Goal: Check status: Check status

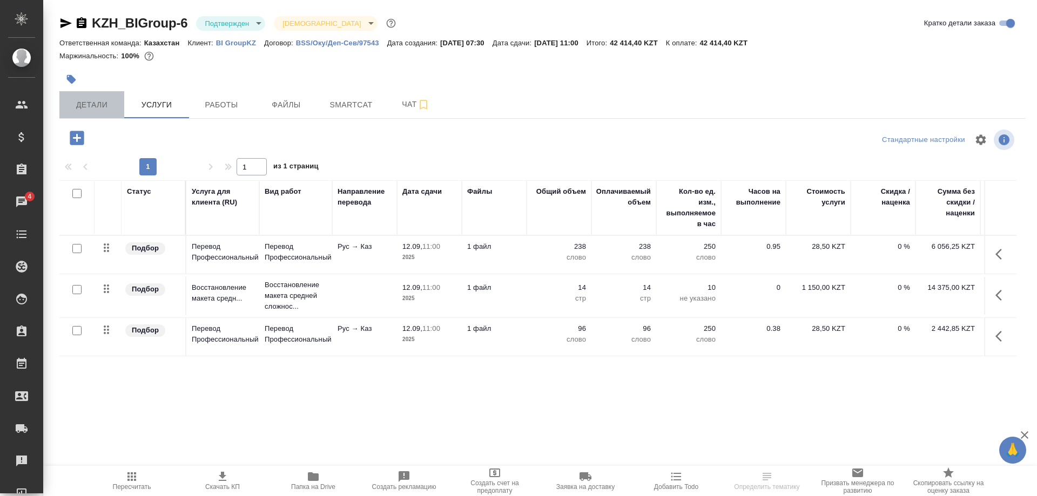
click at [96, 106] on span "Детали" at bounding box center [92, 104] width 52 height 13
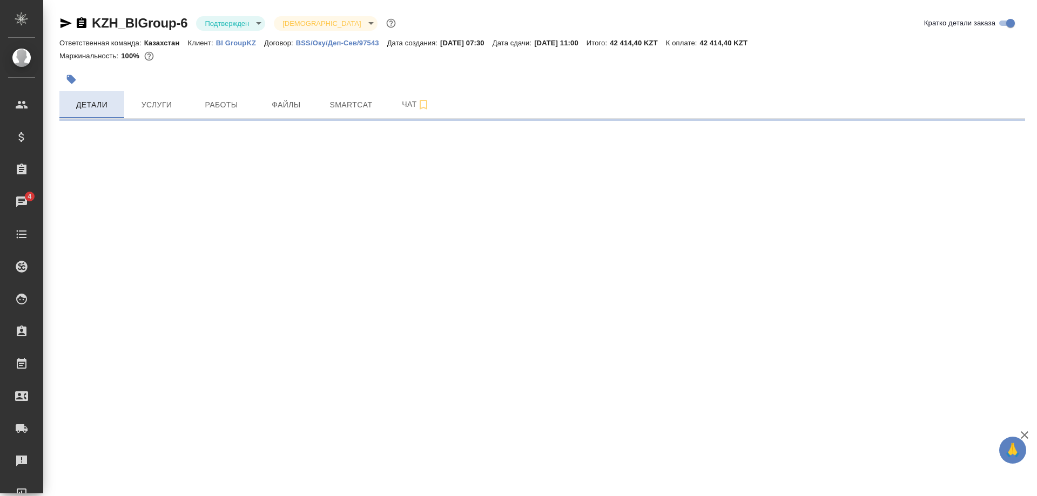
select select "RU"
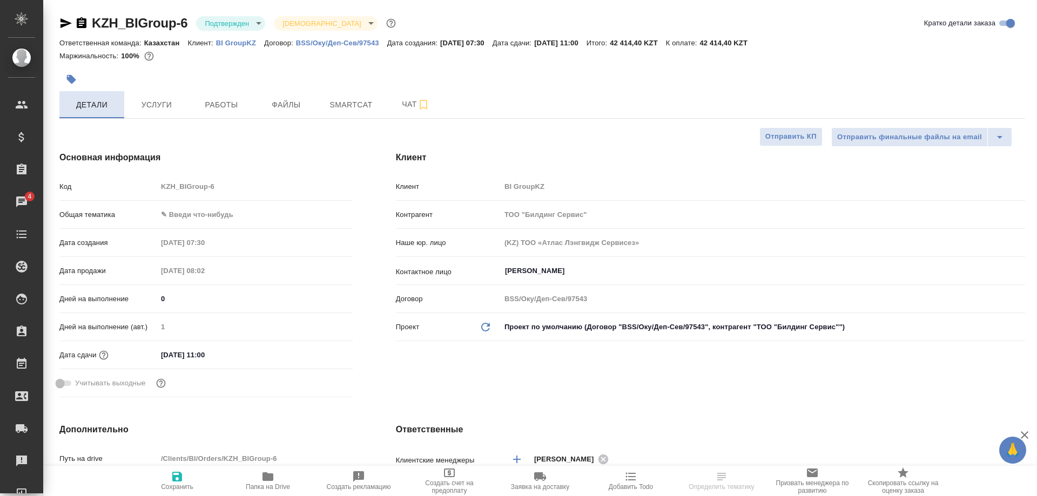
type textarea "x"
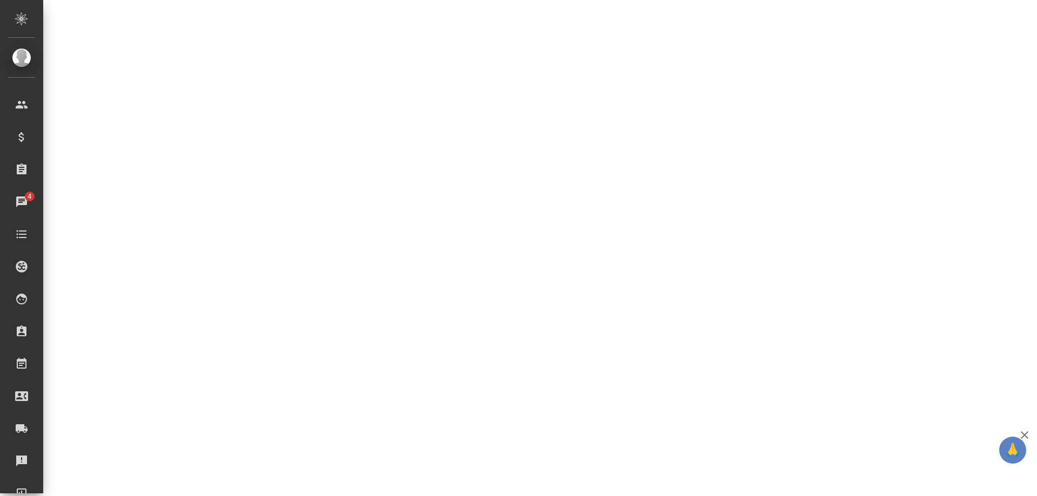
select select "RU"
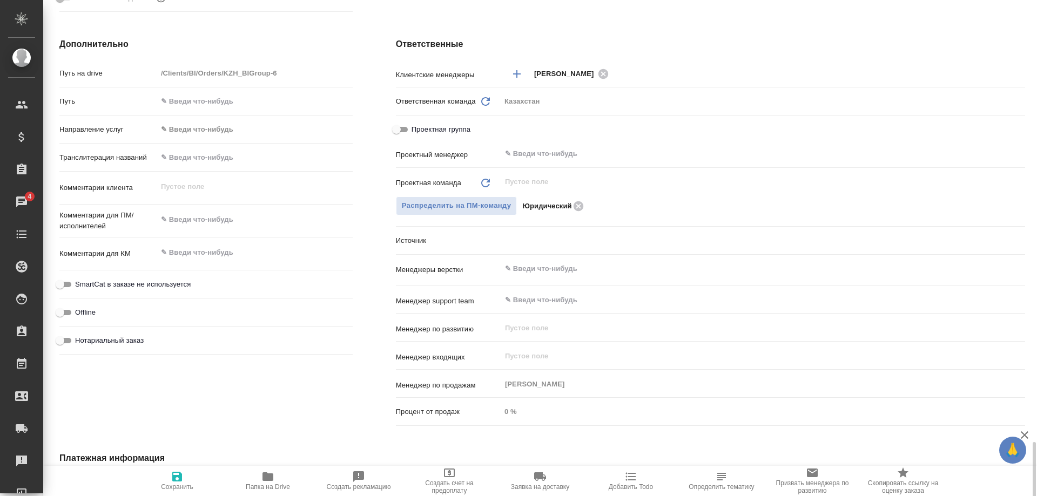
scroll to position [564, 0]
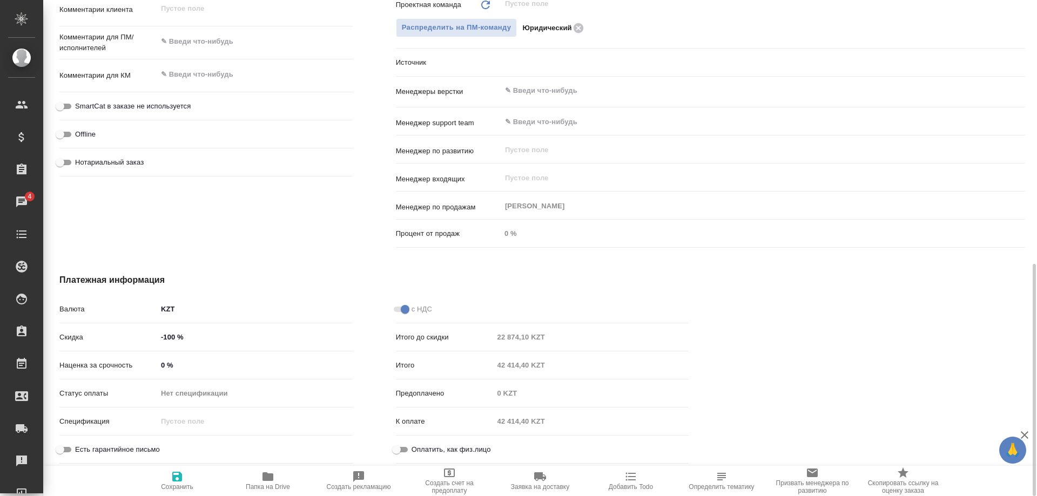
type textarea "x"
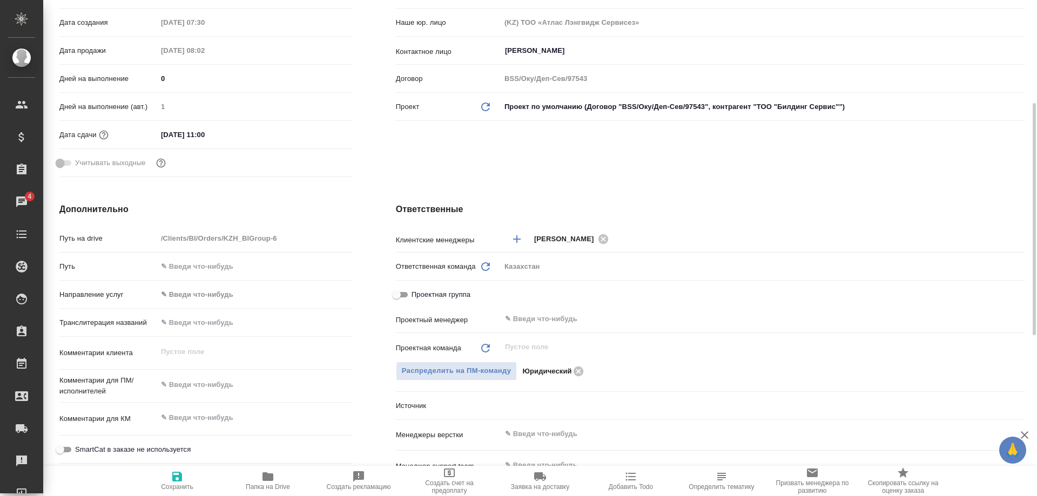
scroll to position [0, 0]
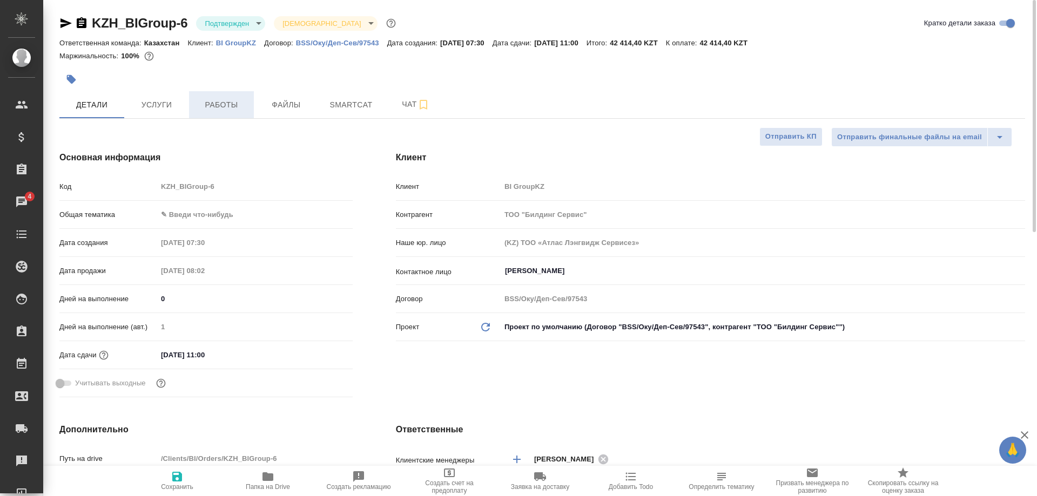
click at [217, 109] on span "Работы" at bounding box center [221, 104] width 52 height 13
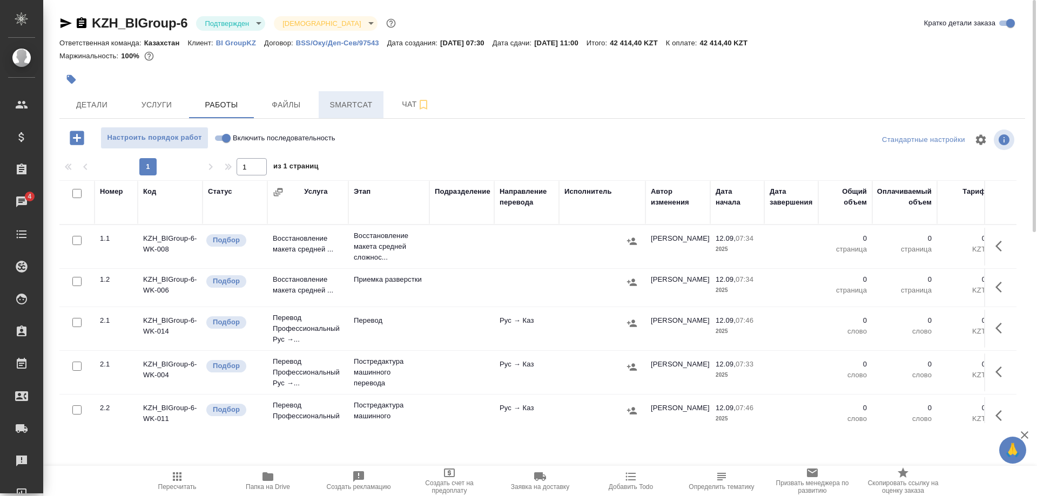
click at [343, 110] on span "Smartcat" at bounding box center [351, 104] width 52 height 13
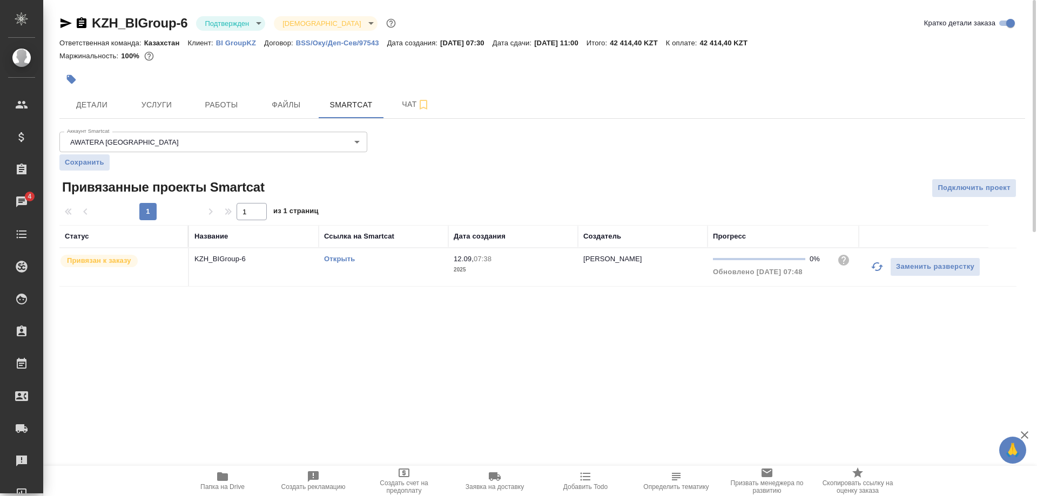
click at [339, 260] on link "Открыть" at bounding box center [339, 259] width 31 height 8
click at [326, 259] on link "Открыть" at bounding box center [339, 259] width 31 height 8
click at [223, 481] on icon "button" at bounding box center [222, 476] width 13 height 13
click at [214, 113] on button "Работы" at bounding box center [221, 104] width 65 height 27
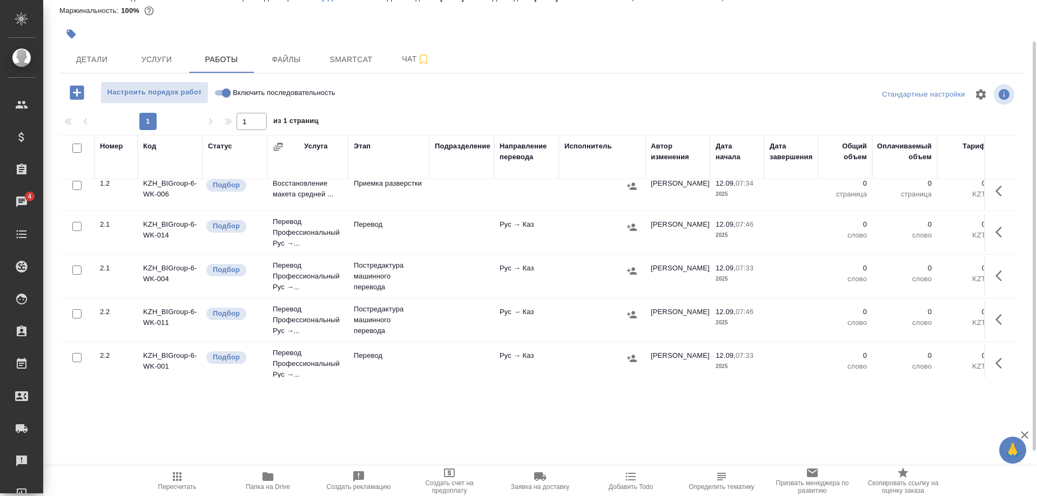
scroll to position [55, 0]
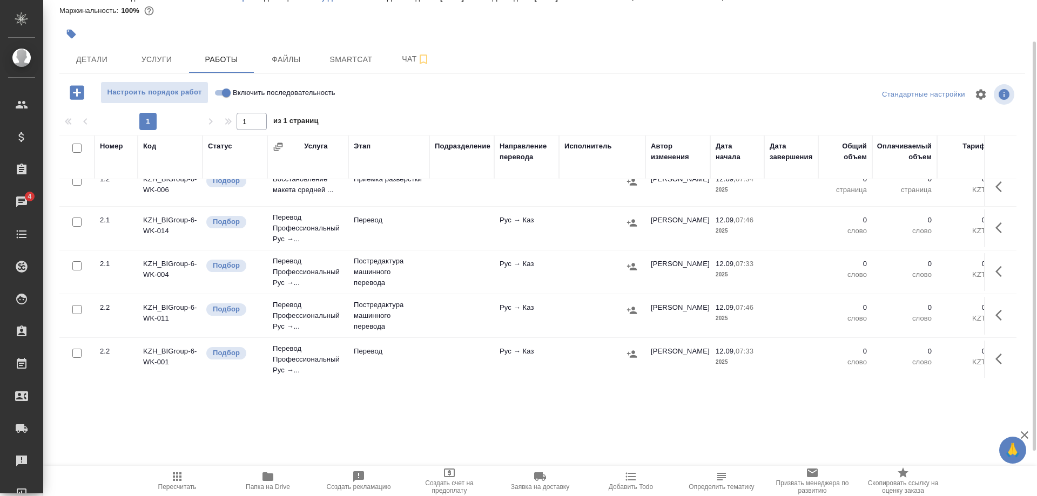
click at [112, 397] on div "KZH_BIGroup-6 Подтвержден confirmed Святая троица holyTrinity Кратко детали зак…" at bounding box center [541, 180] width 977 height 451
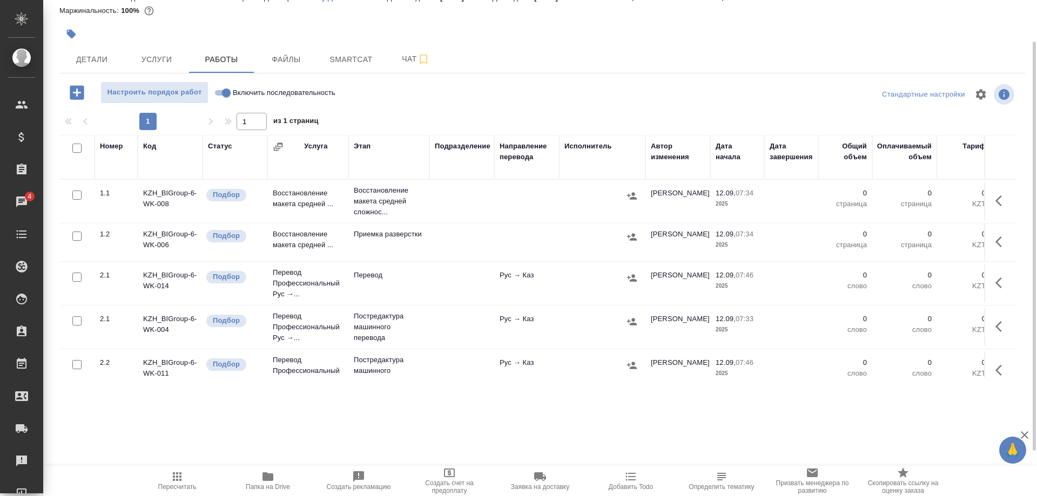
scroll to position [0, 0]
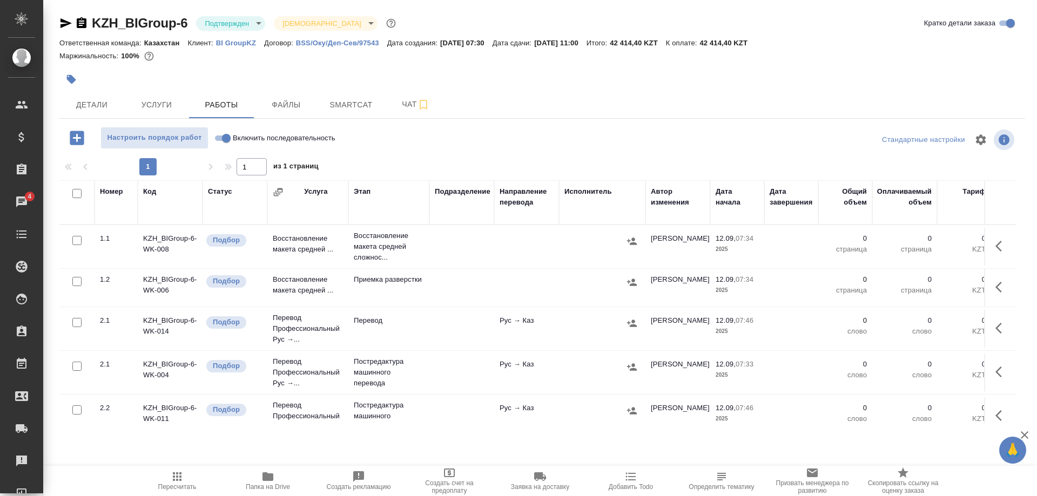
click at [117, 451] on div "KZH_BIGroup-6 Подтвержден confirmed Святая троица holyTrinity Кратко детали зак…" at bounding box center [541, 225] width 977 height 451
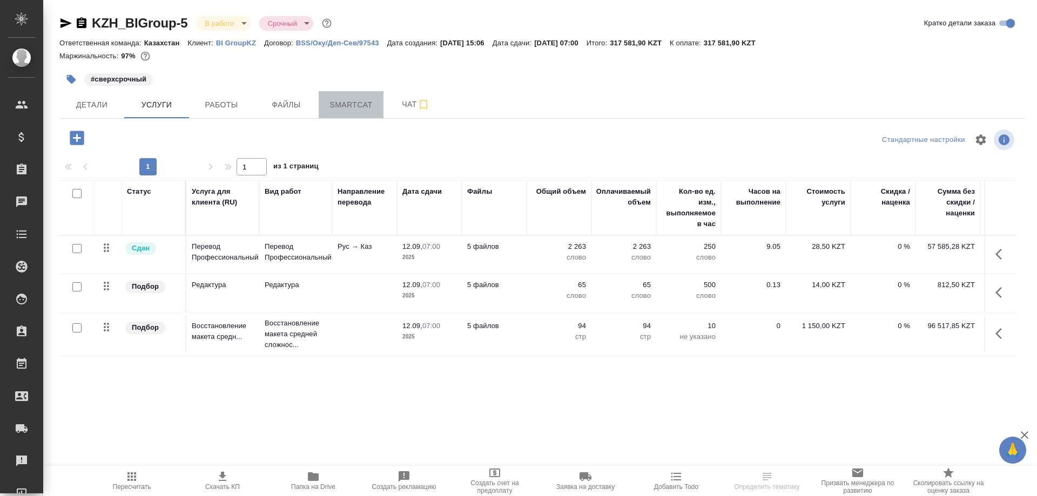
click at [362, 111] on span "Smartcat" at bounding box center [351, 104] width 52 height 13
